Goal: Transaction & Acquisition: Subscribe to service/newsletter

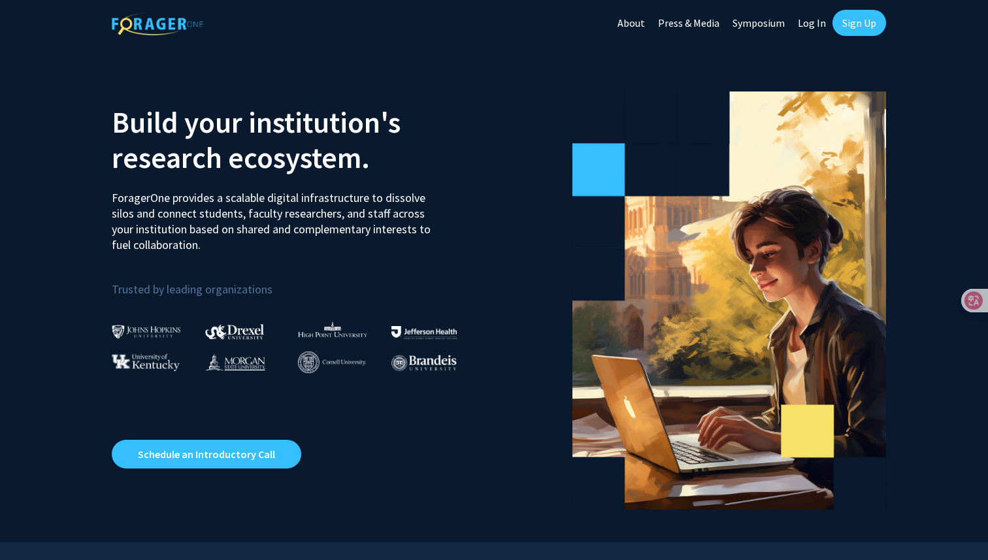
click at [839, 19] on link "Sign Up" at bounding box center [860, 23] width 54 height 26
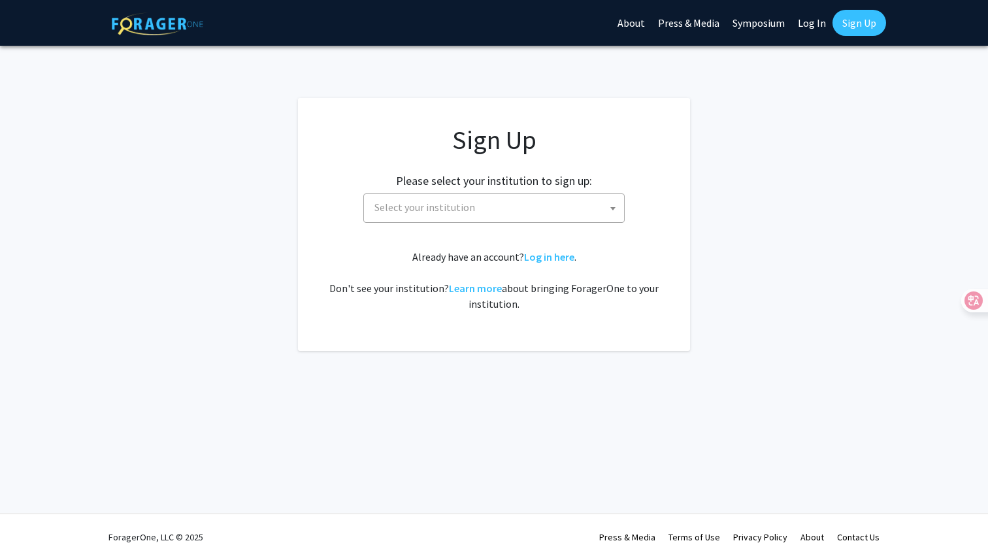
click at [444, 210] on span "Select your institution" at bounding box center [425, 207] width 101 height 13
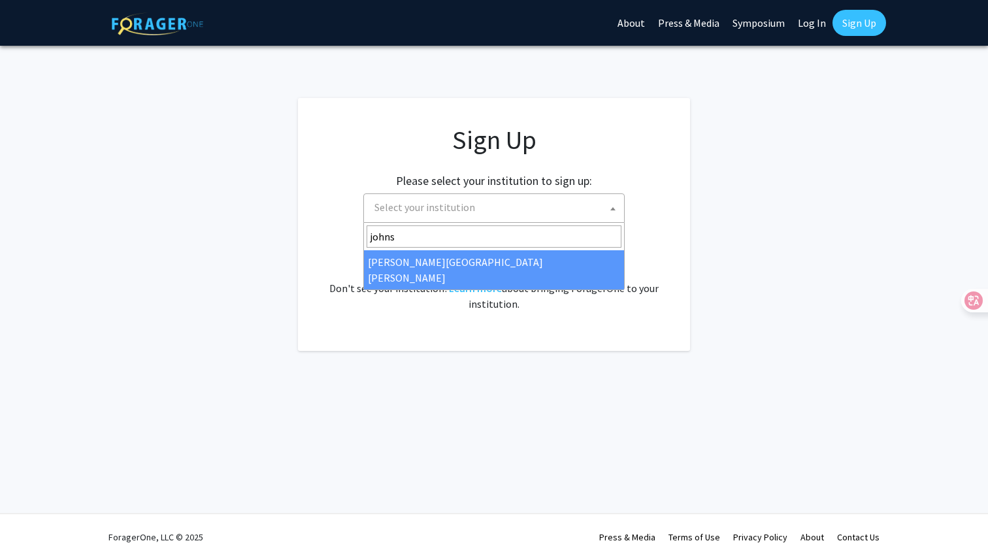
type input "johns"
select select "1"
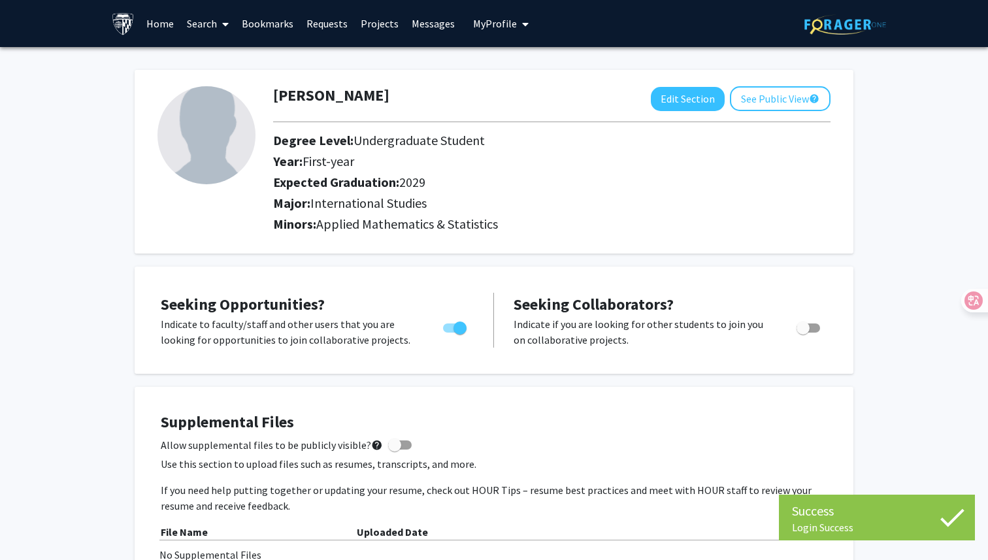
click at [222, 23] on span at bounding box center [223, 24] width 12 height 46
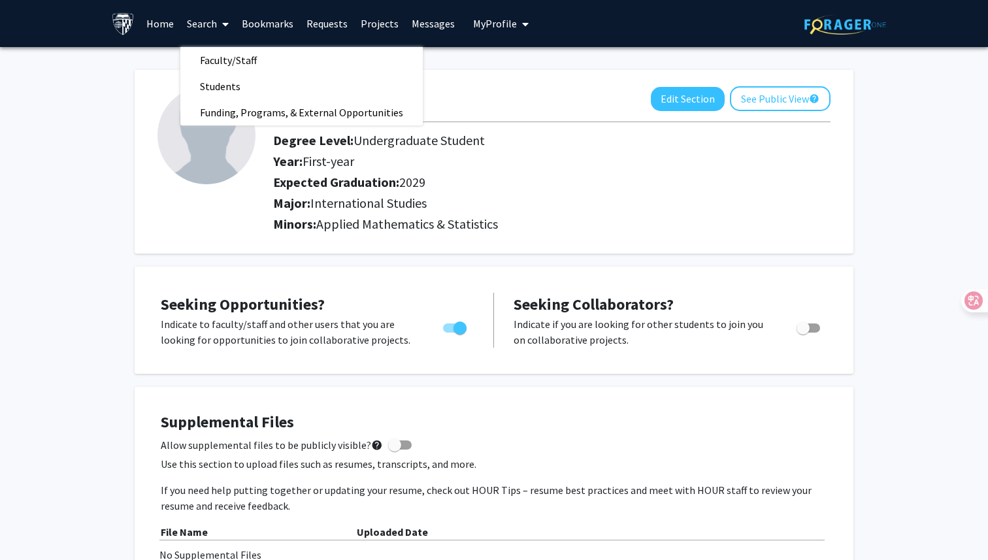
click at [222, 24] on span at bounding box center [223, 24] width 12 height 46
